Goal: Task Accomplishment & Management: Use online tool/utility

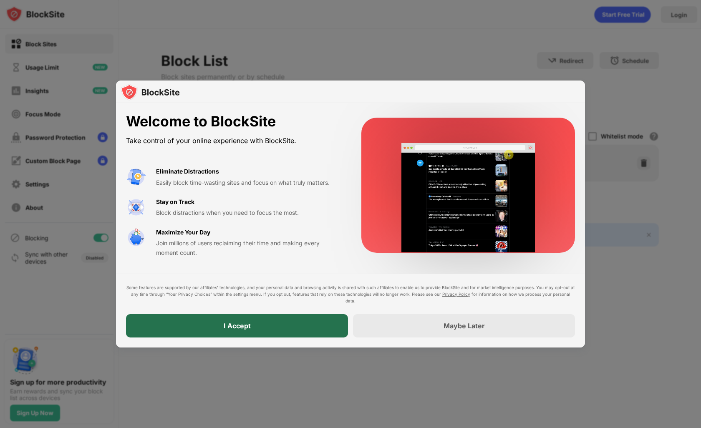
click at [243, 330] on div "I Accept" at bounding box center [237, 325] width 222 height 23
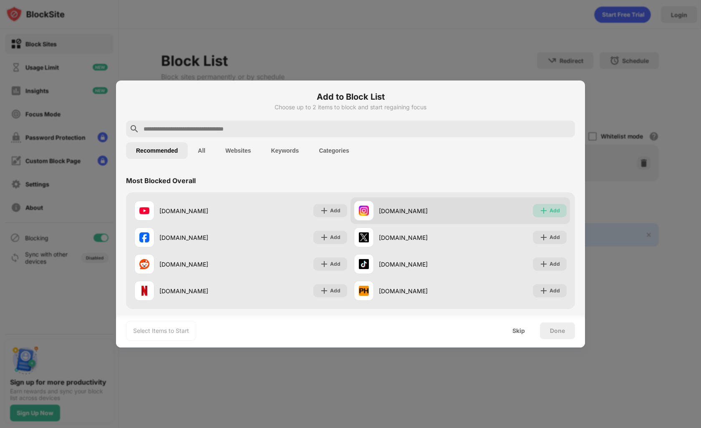
click at [549, 214] on div "Add" at bounding box center [550, 210] width 34 height 13
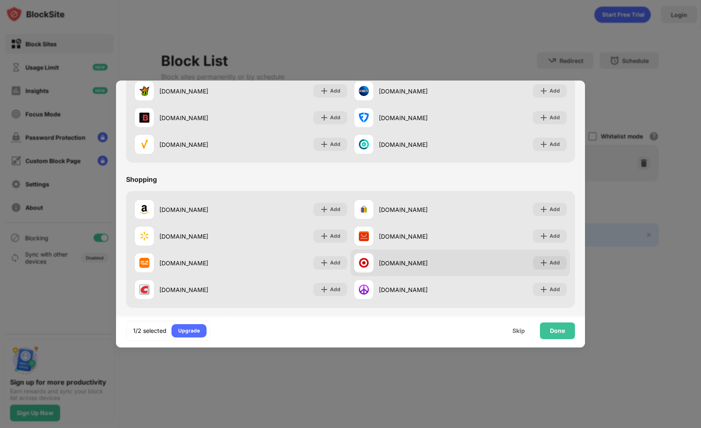
scroll to position [874, 0]
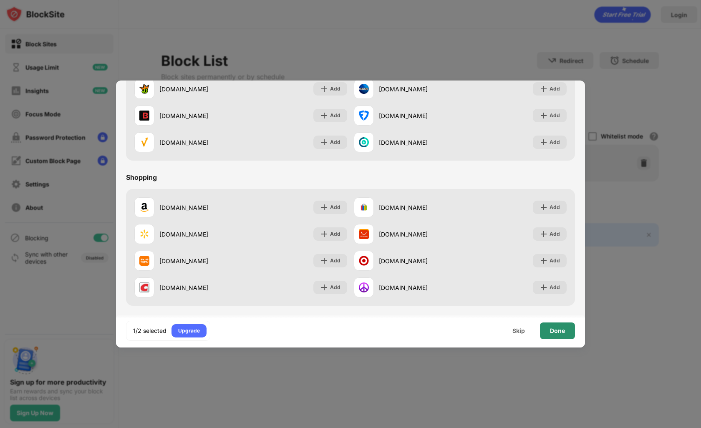
click at [560, 330] on div "Done" at bounding box center [557, 330] width 15 height 7
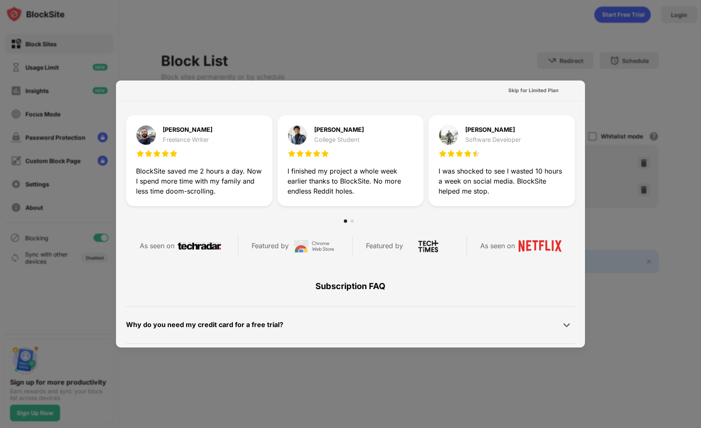
scroll to position [0, 0]
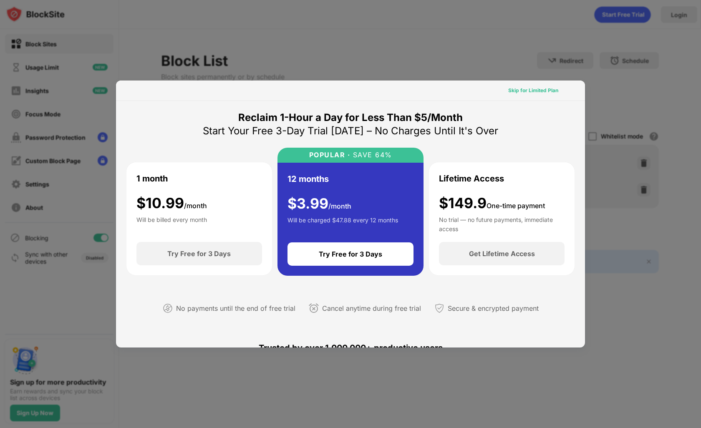
click at [527, 88] on div "Skip for Limited Plan" at bounding box center [533, 90] width 50 height 8
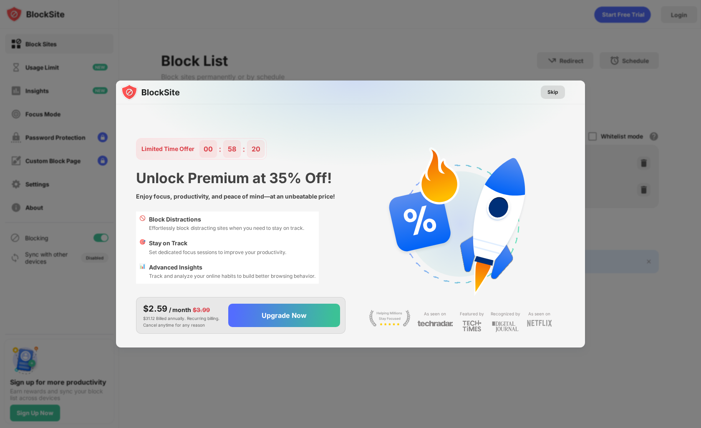
click at [559, 91] on div "Skip" at bounding box center [553, 92] width 24 height 13
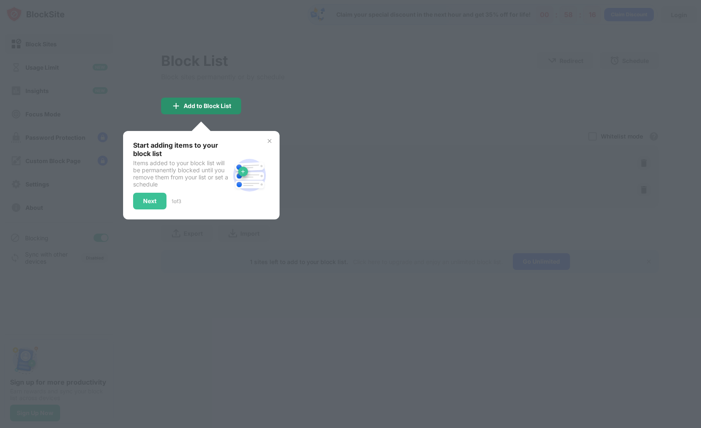
click at [227, 107] on div "Add to Block List" at bounding box center [208, 106] width 48 height 7
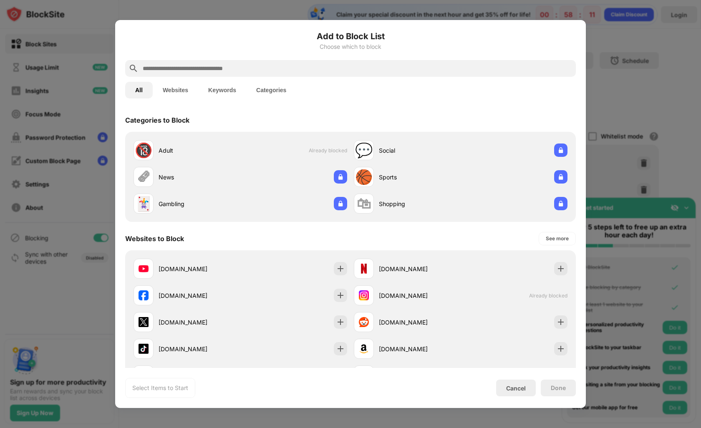
click at [632, 80] on div at bounding box center [350, 214] width 701 height 428
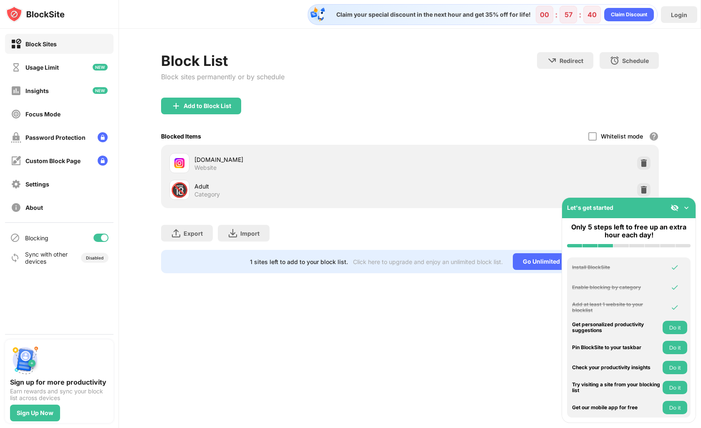
click at [489, 231] on div "Export Export Files (for websites items only) Import Import Files (for websites…" at bounding box center [410, 229] width 498 height 42
